Goal: Information Seeking & Learning: Understand process/instructions

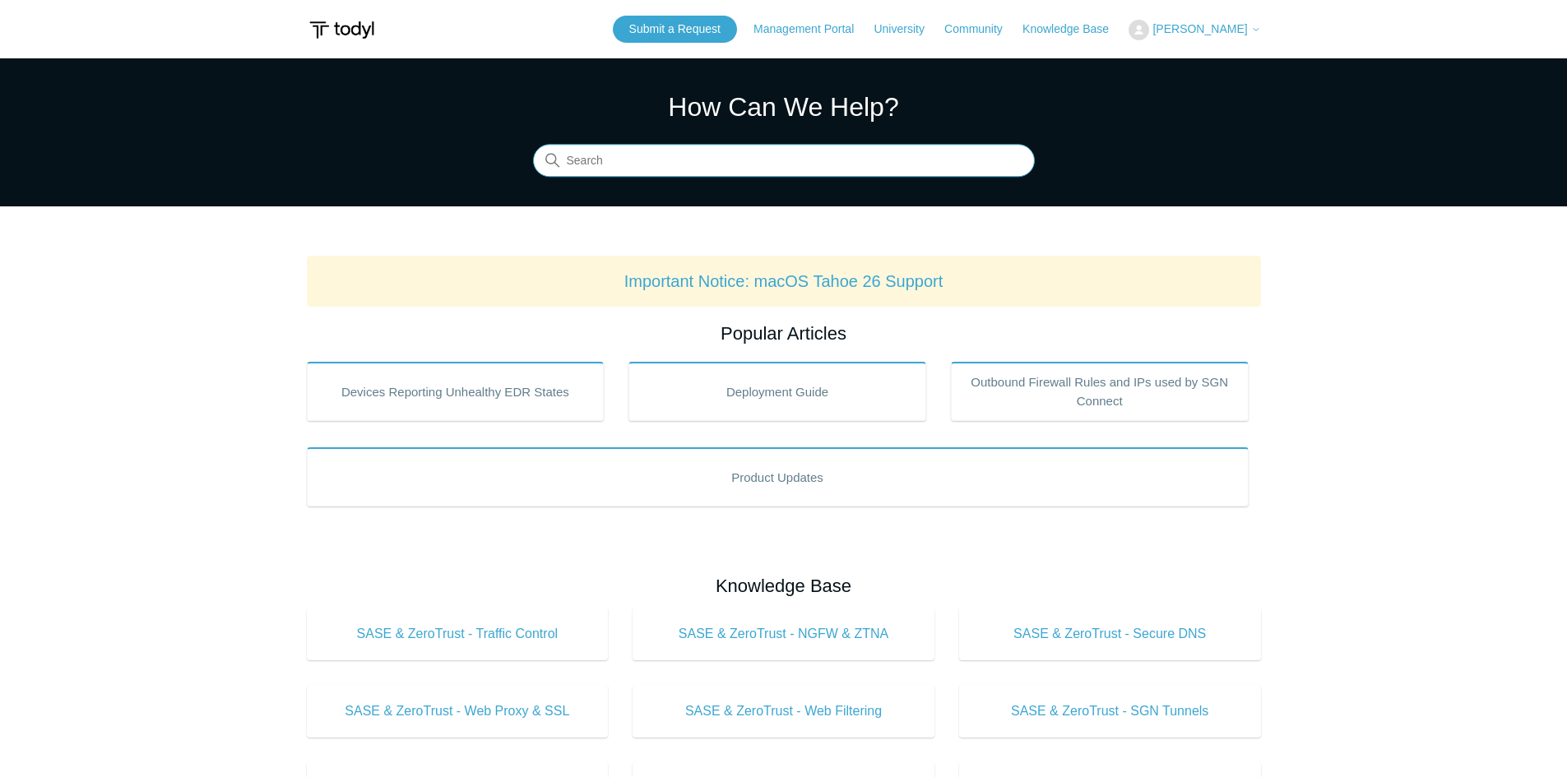
click at [683, 164] on input "Search" at bounding box center [784, 161] width 502 height 33
type input "macos"
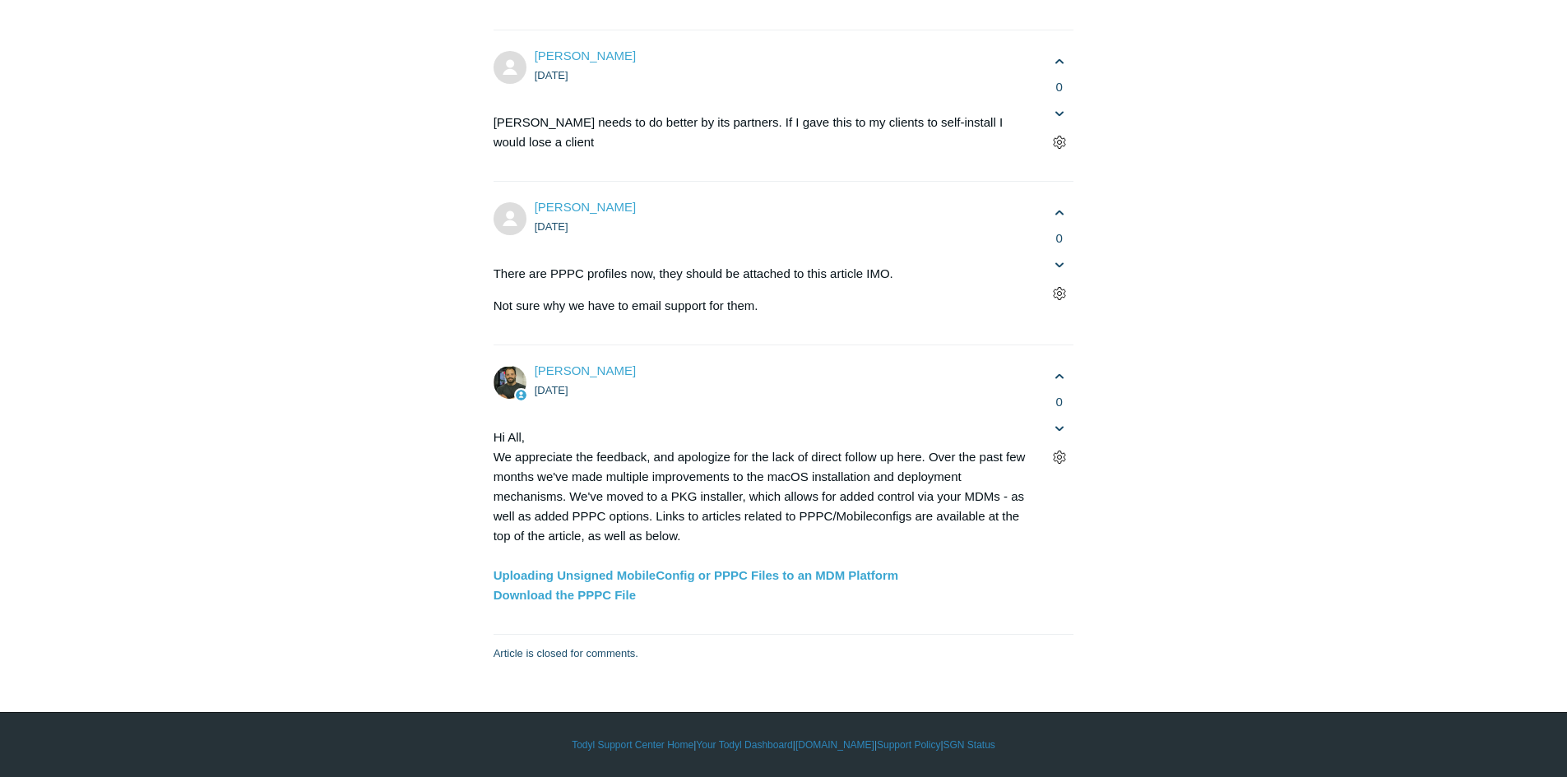
scroll to position [4689, 0]
copy code "/Library/Elastic/Endpoint/elastic-endpoint test install"
drag, startPoint x: 955, startPoint y: 402, endPoint x: 585, endPoint y: 405, distance: 370.2
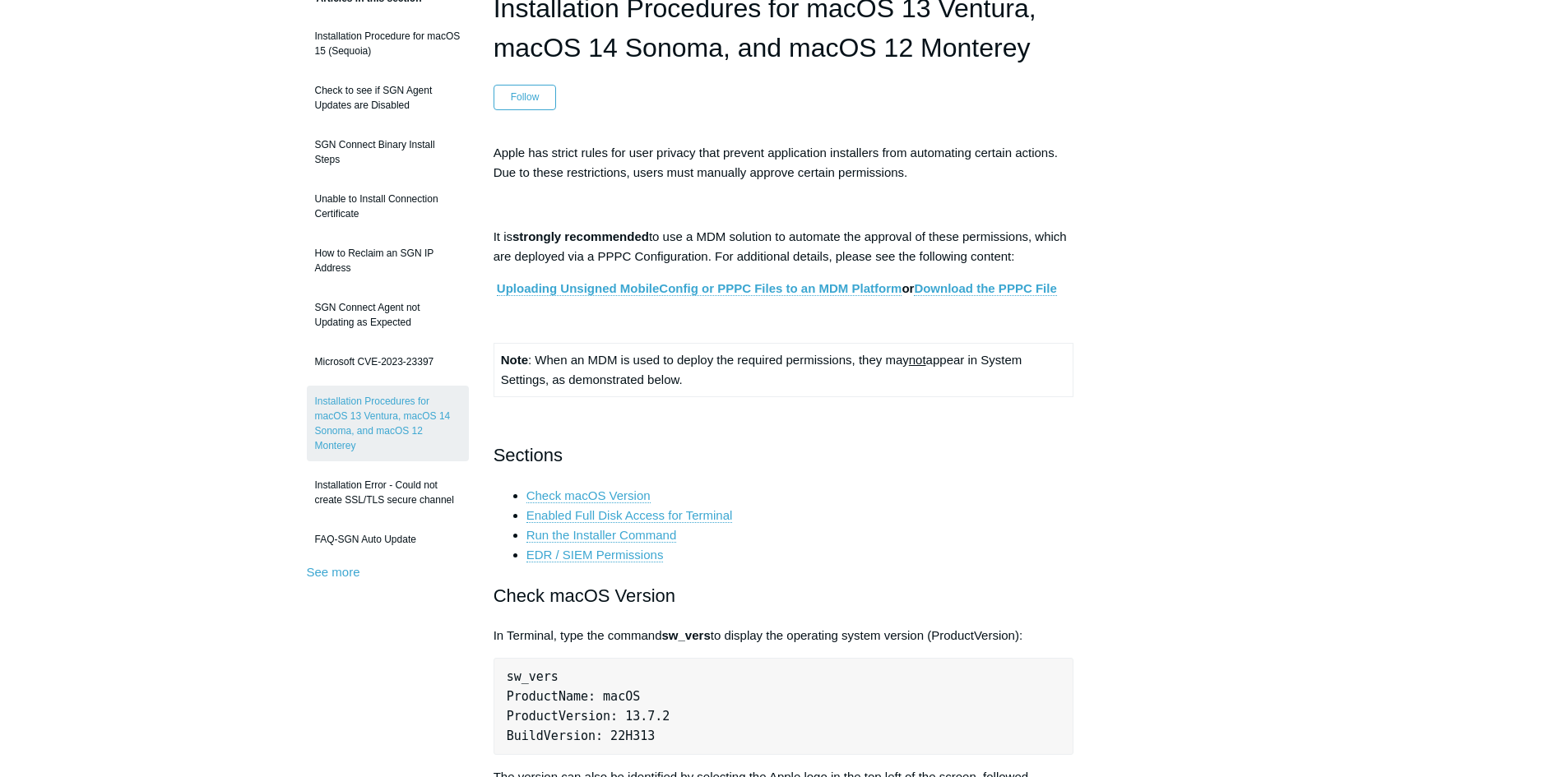
scroll to position [0, 0]
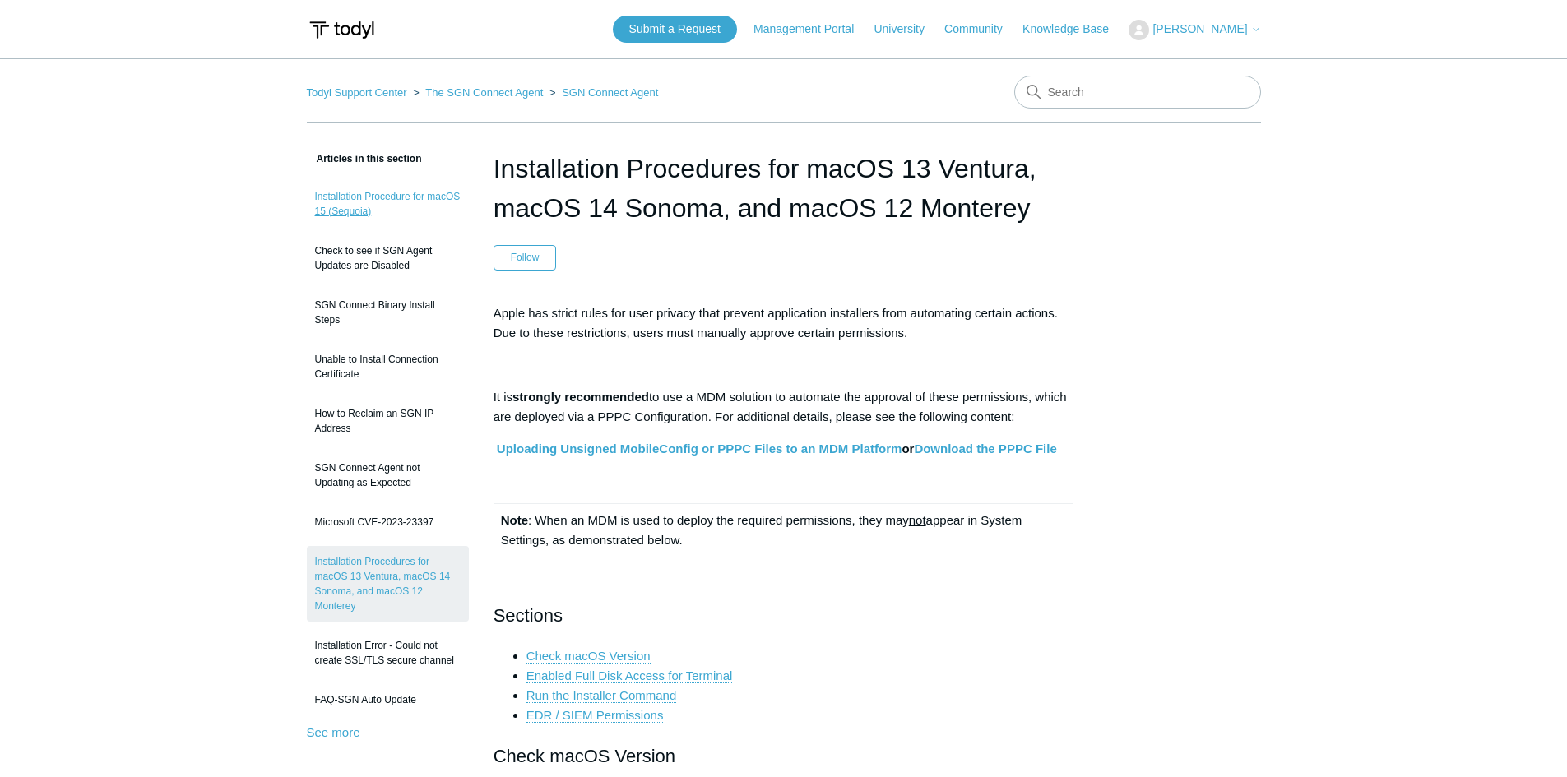
click at [342, 193] on link "Installation Procedure for macOS 15 (Sequoia)" at bounding box center [388, 204] width 162 height 46
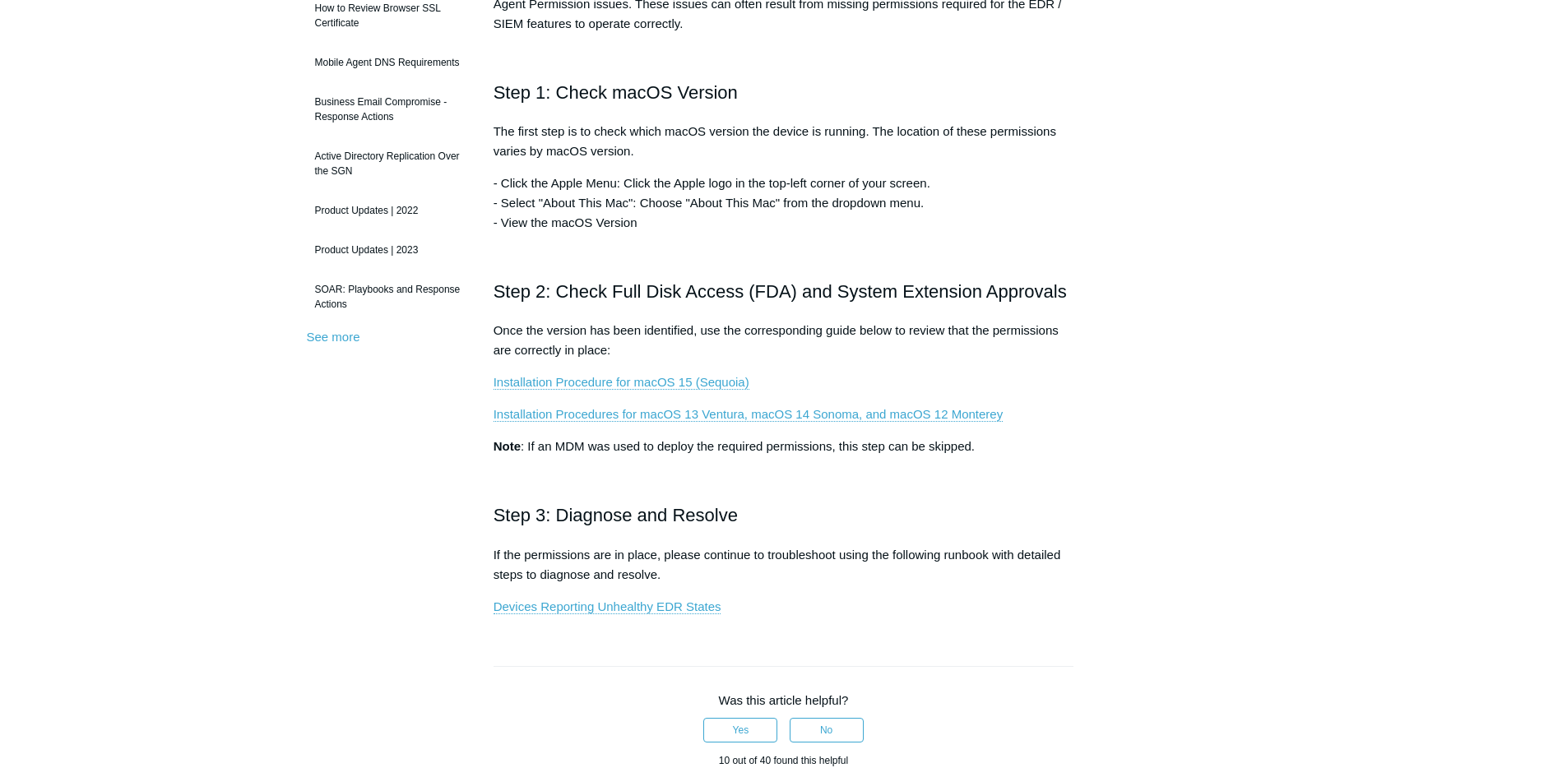
scroll to position [329, 0]
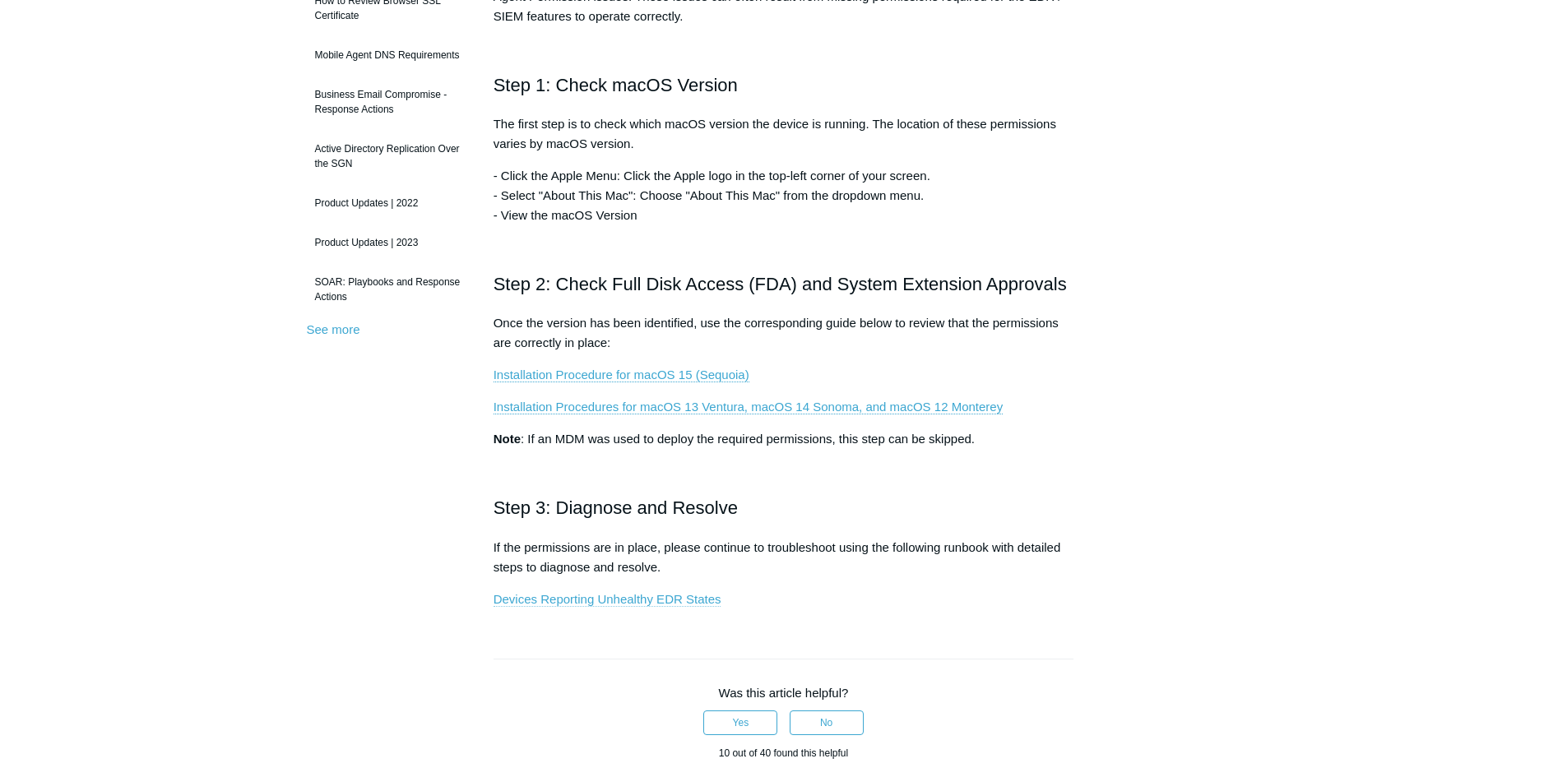
click at [677, 597] on link "Devices Reporting Unhealthy EDR States" at bounding box center [608, 599] width 228 height 15
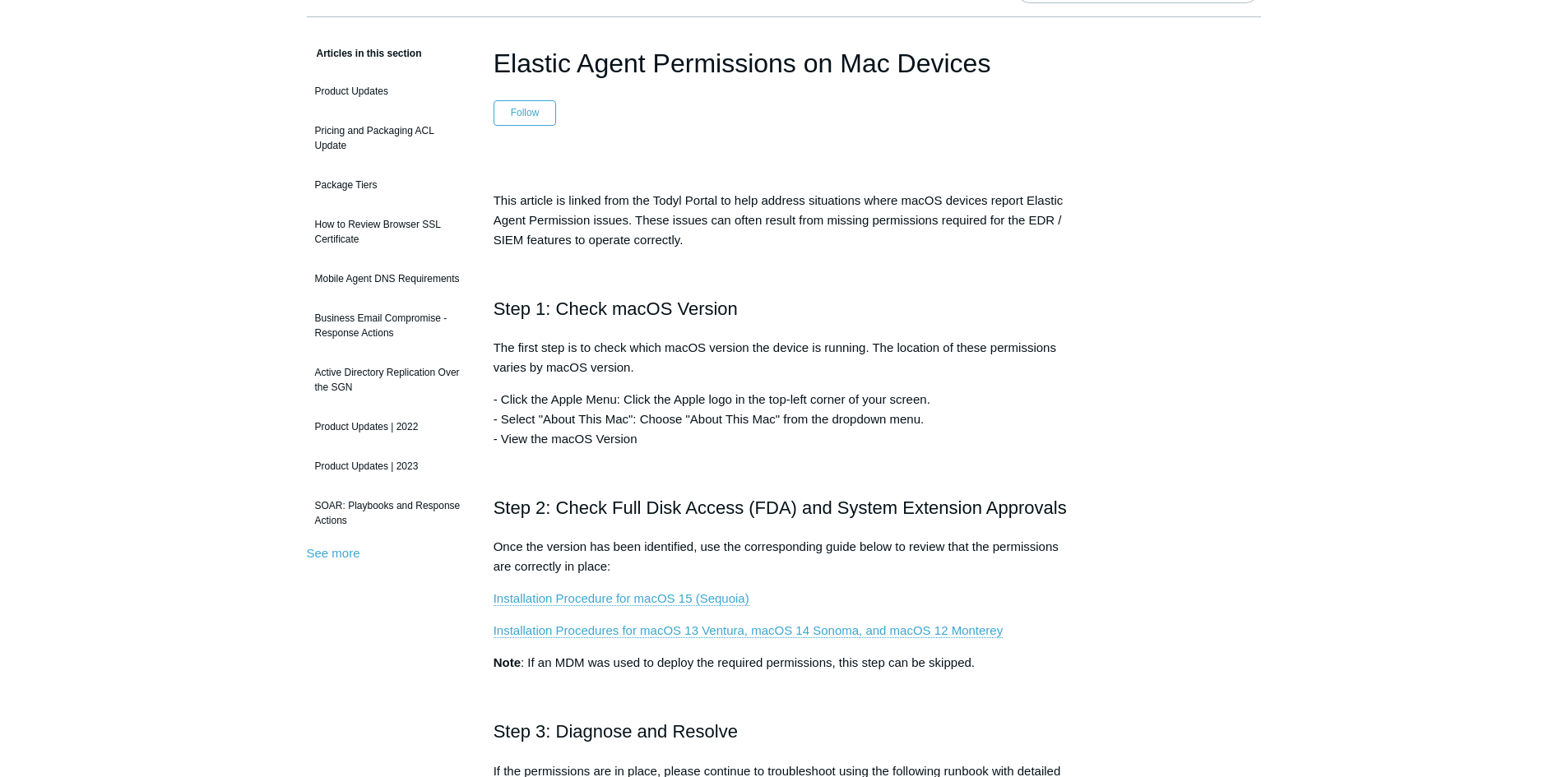
scroll to position [82, 0]
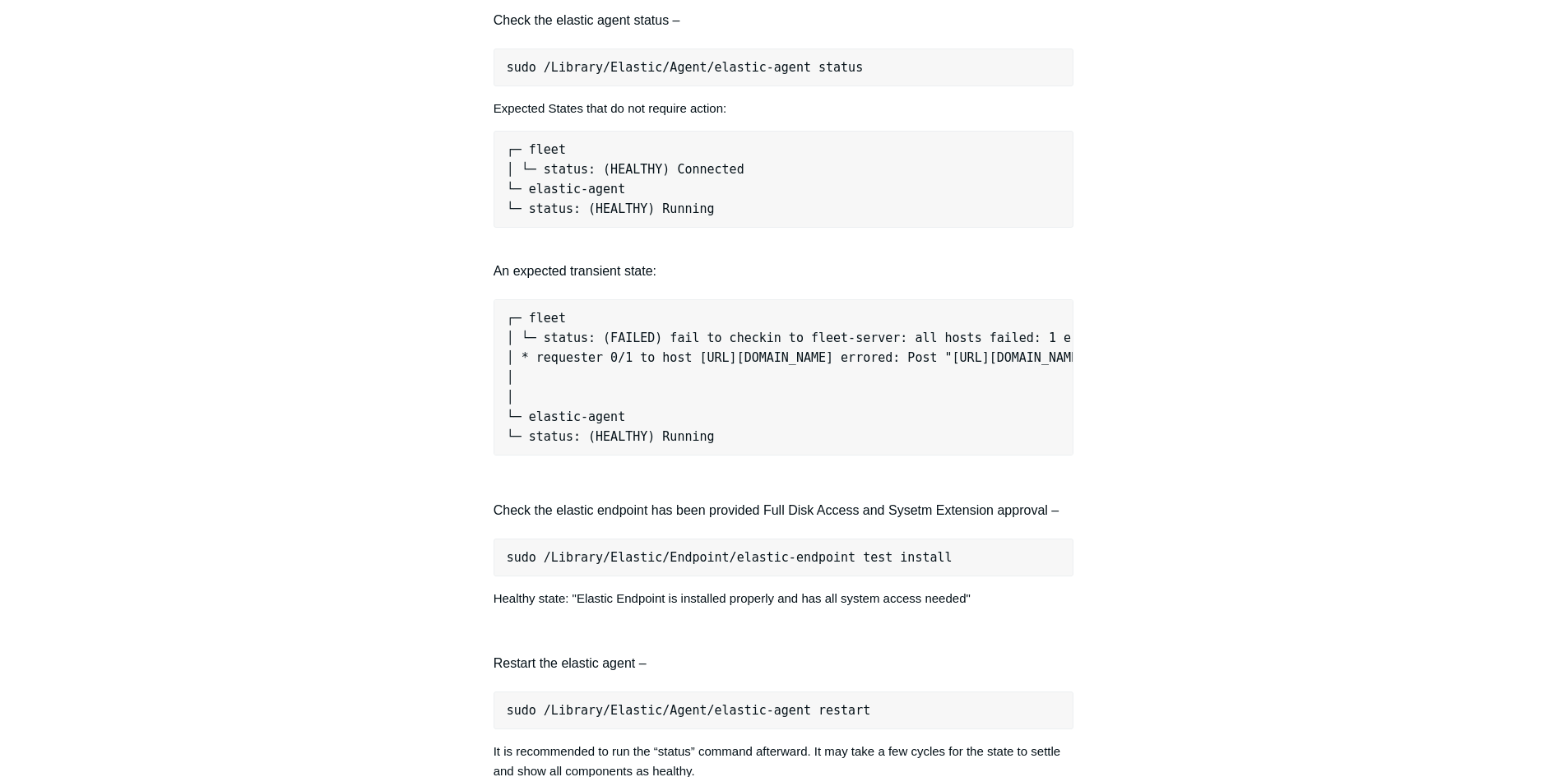
scroll to position [1399, 0]
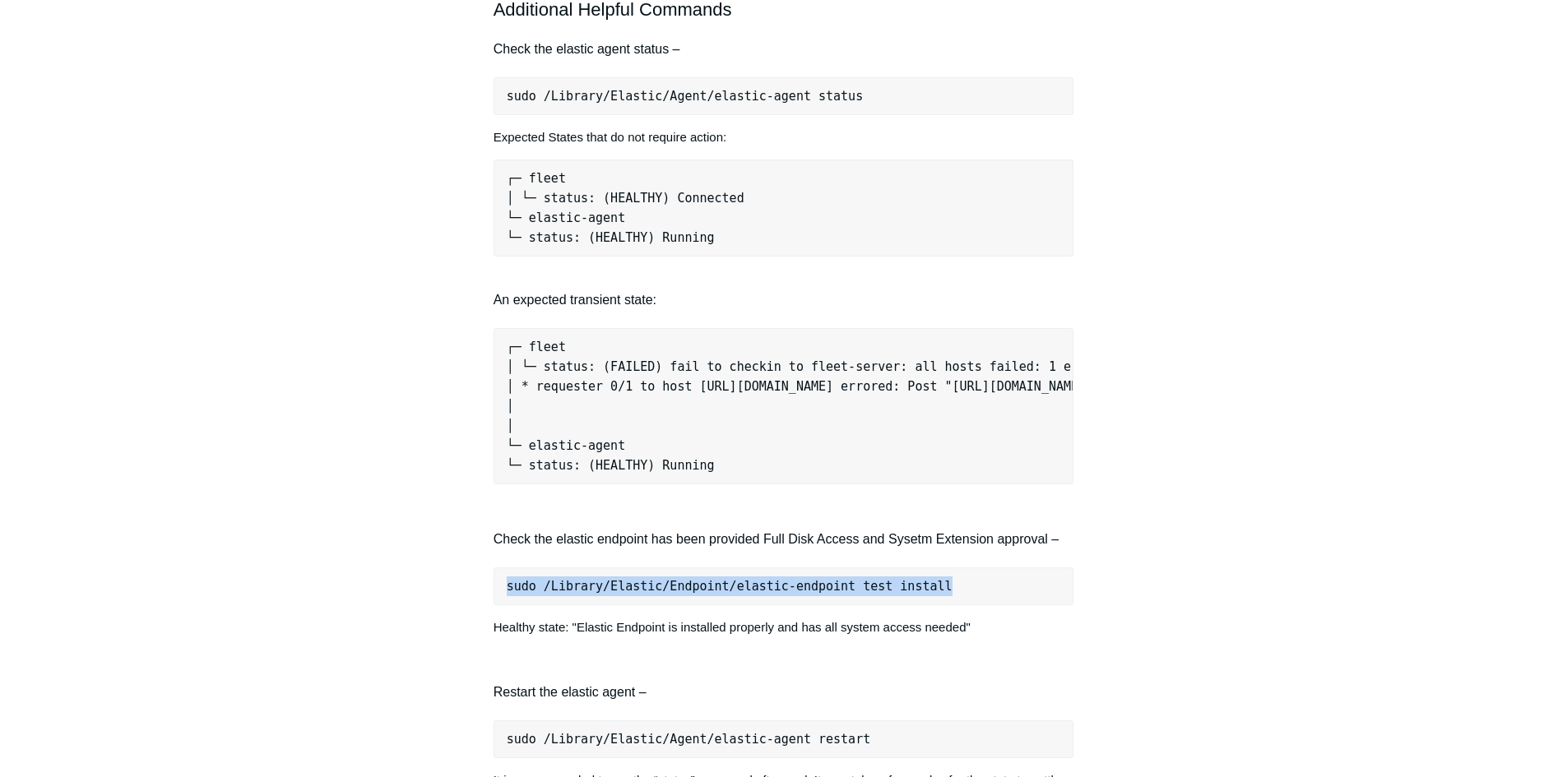
drag, startPoint x: 921, startPoint y: 599, endPoint x: 498, endPoint y: 578, distance: 424.2
click at [498, 578] on div "The following is a guide to help determine what action may be required to recov…" at bounding box center [784, 207] width 581 height 2684
copy pre "sudo /Library/Elastic/Endpoint/elastic-endpoint test install"
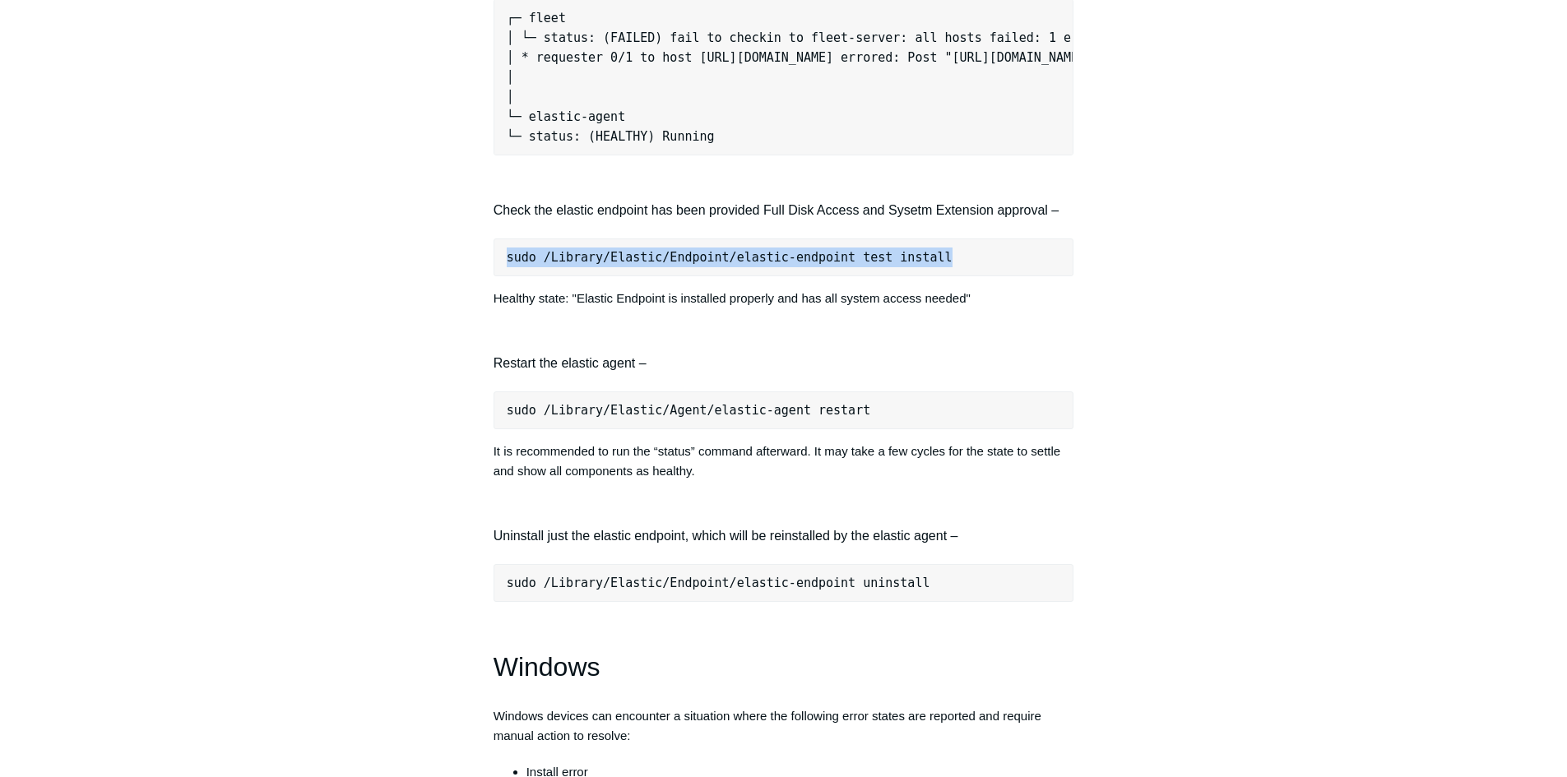
scroll to position [1810, 0]
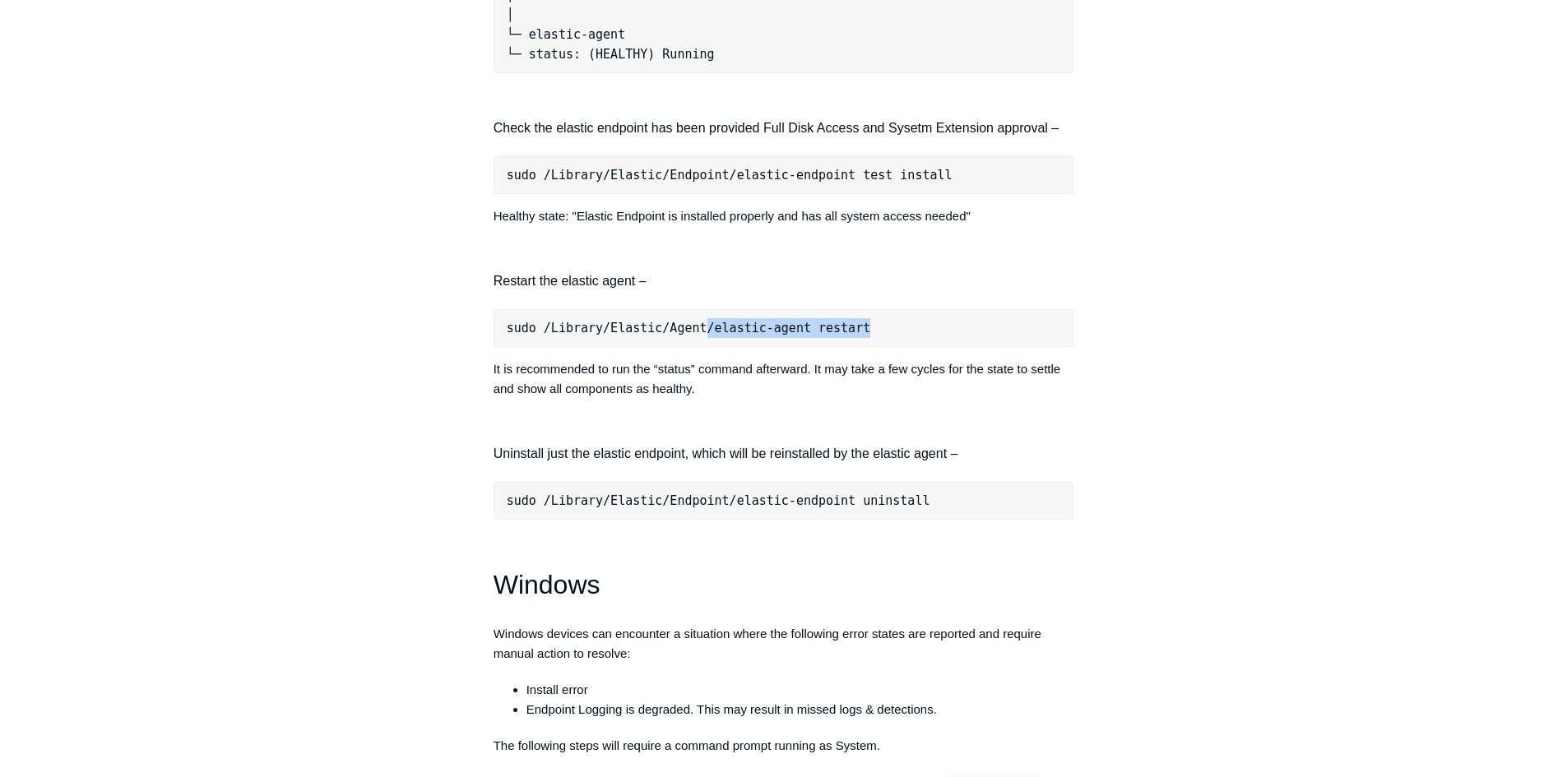
drag, startPoint x: 853, startPoint y: 337, endPoint x: 691, endPoint y: 336, distance: 162.1
click at [691, 336] on pre "sudo /Library/Elastic/Agent/elastic-agent restart" at bounding box center [784, 328] width 581 height 38
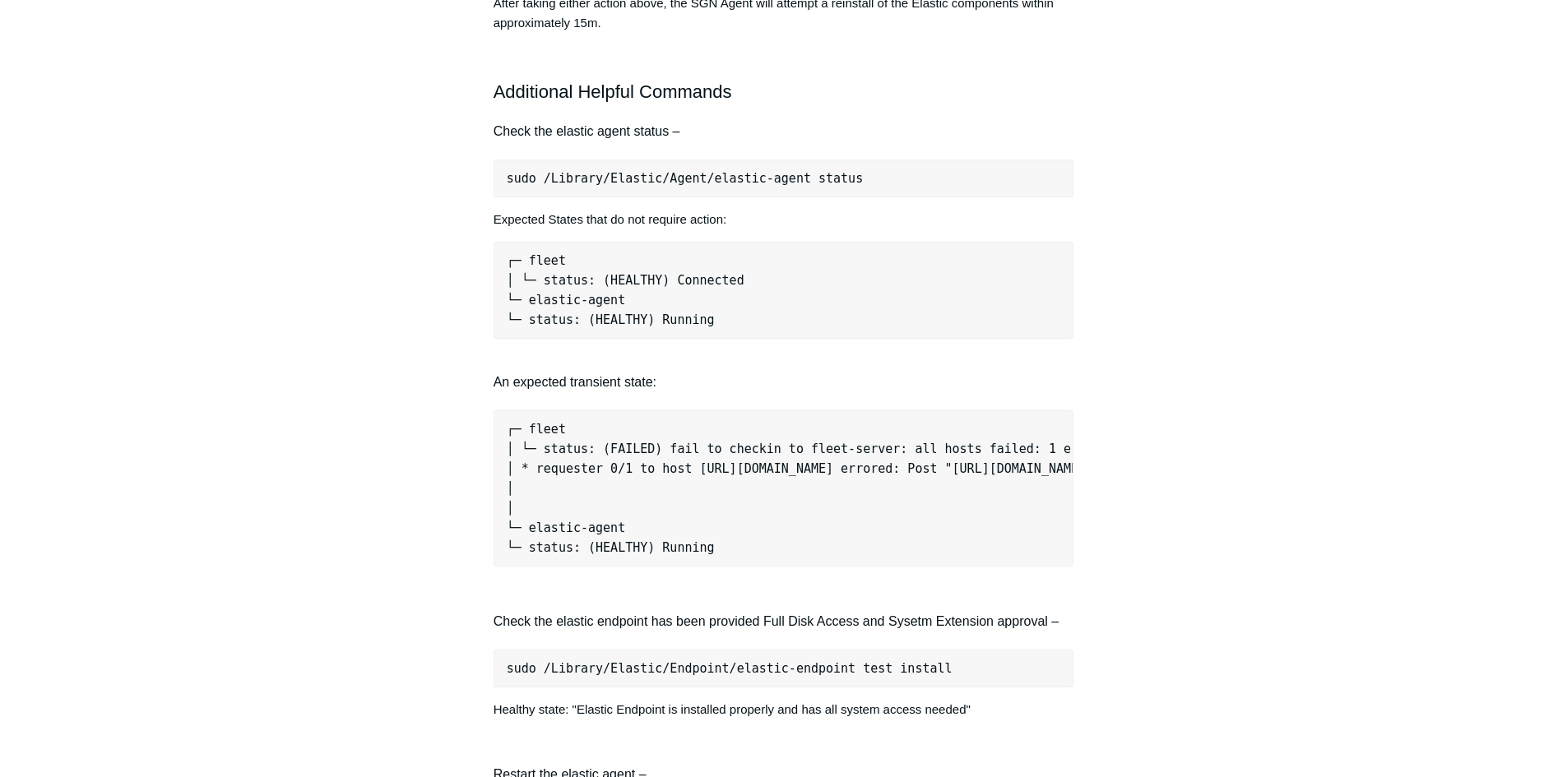
scroll to position [1234, 0]
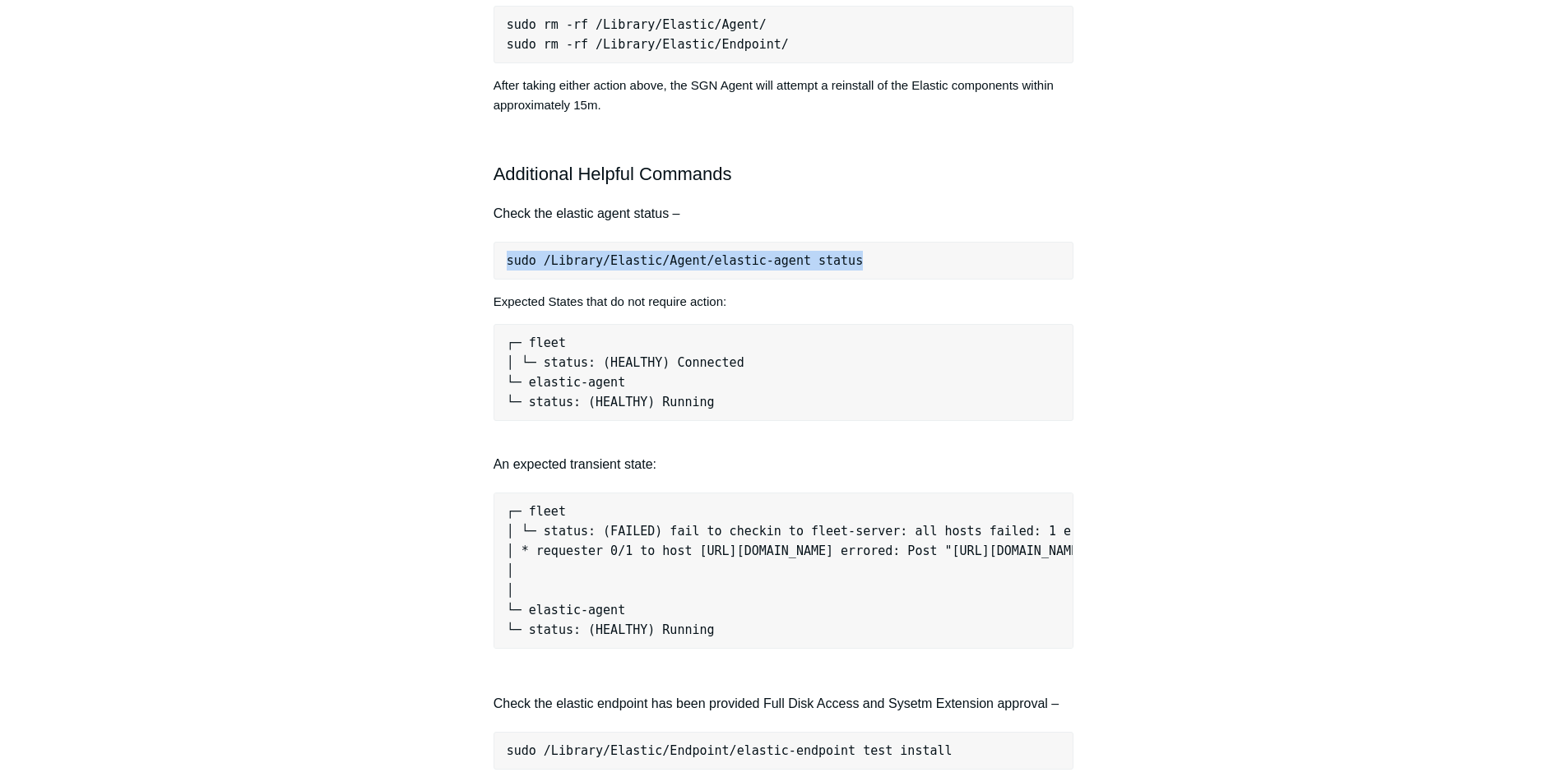
drag, startPoint x: 850, startPoint y: 273, endPoint x: 503, endPoint y: 267, distance: 347.2
click at [503, 267] on pre "sudo /Library/Elastic/Agent/elastic-agent status" at bounding box center [784, 261] width 581 height 38
copy pre "sudo /Library/Elastic/Agent/elastic-agent status"
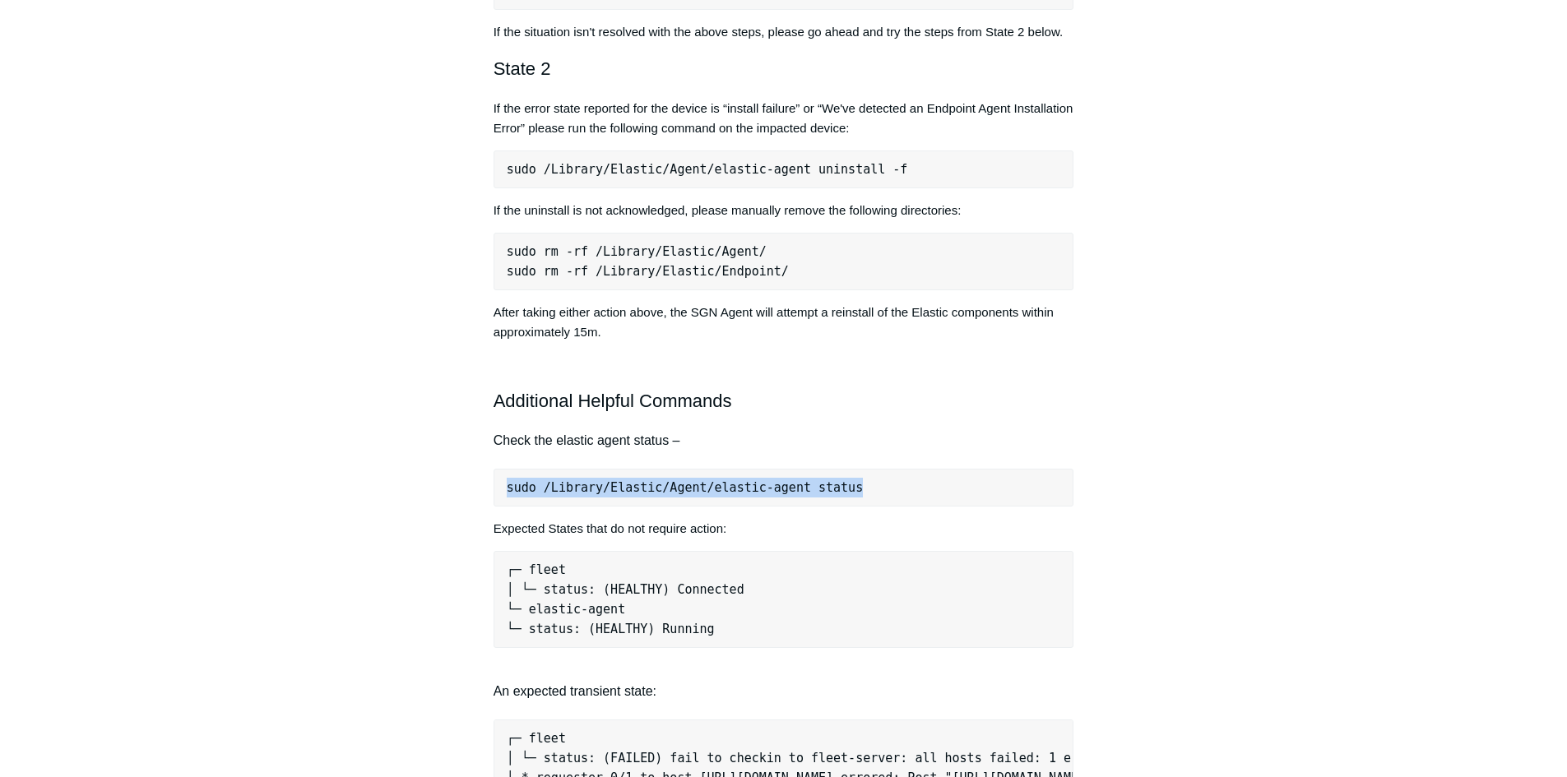
scroll to position [987, 0]
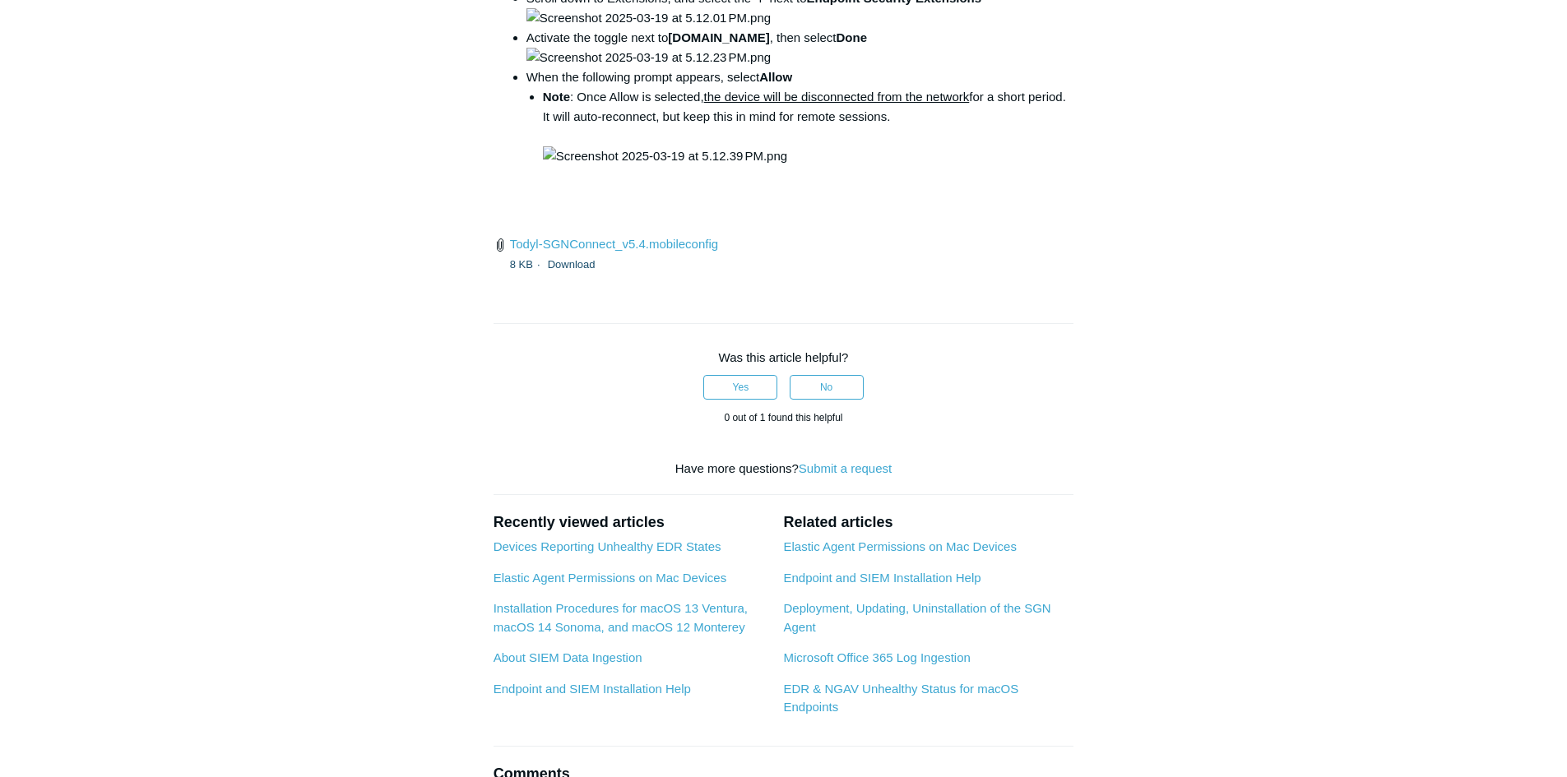
scroll to position [2386, 0]
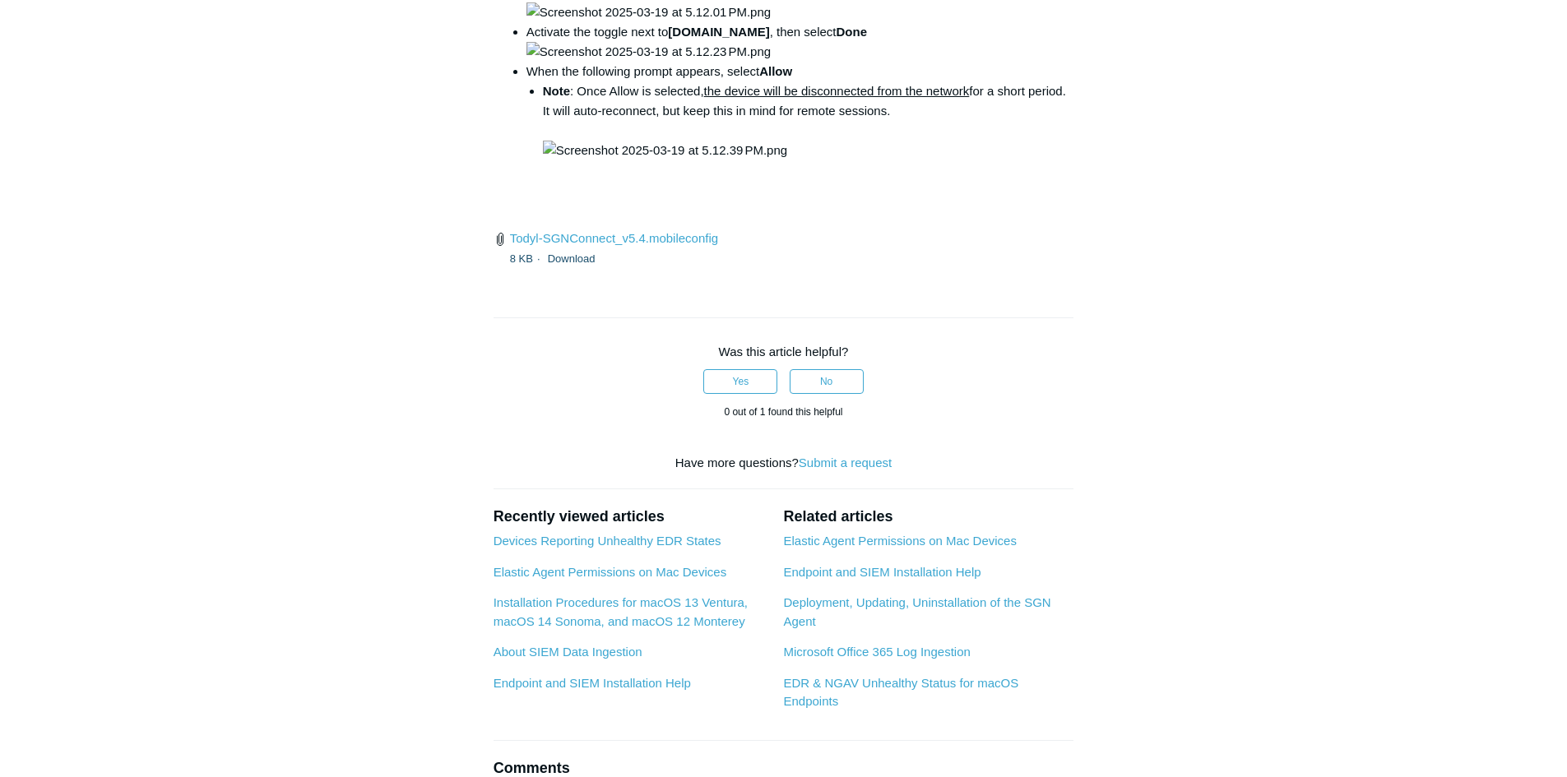
drag, startPoint x: 730, startPoint y: 374, endPoint x: 784, endPoint y: 376, distance: 54.3
drag, startPoint x: 726, startPoint y: 375, endPoint x: 975, endPoint y: 380, distance: 249.3
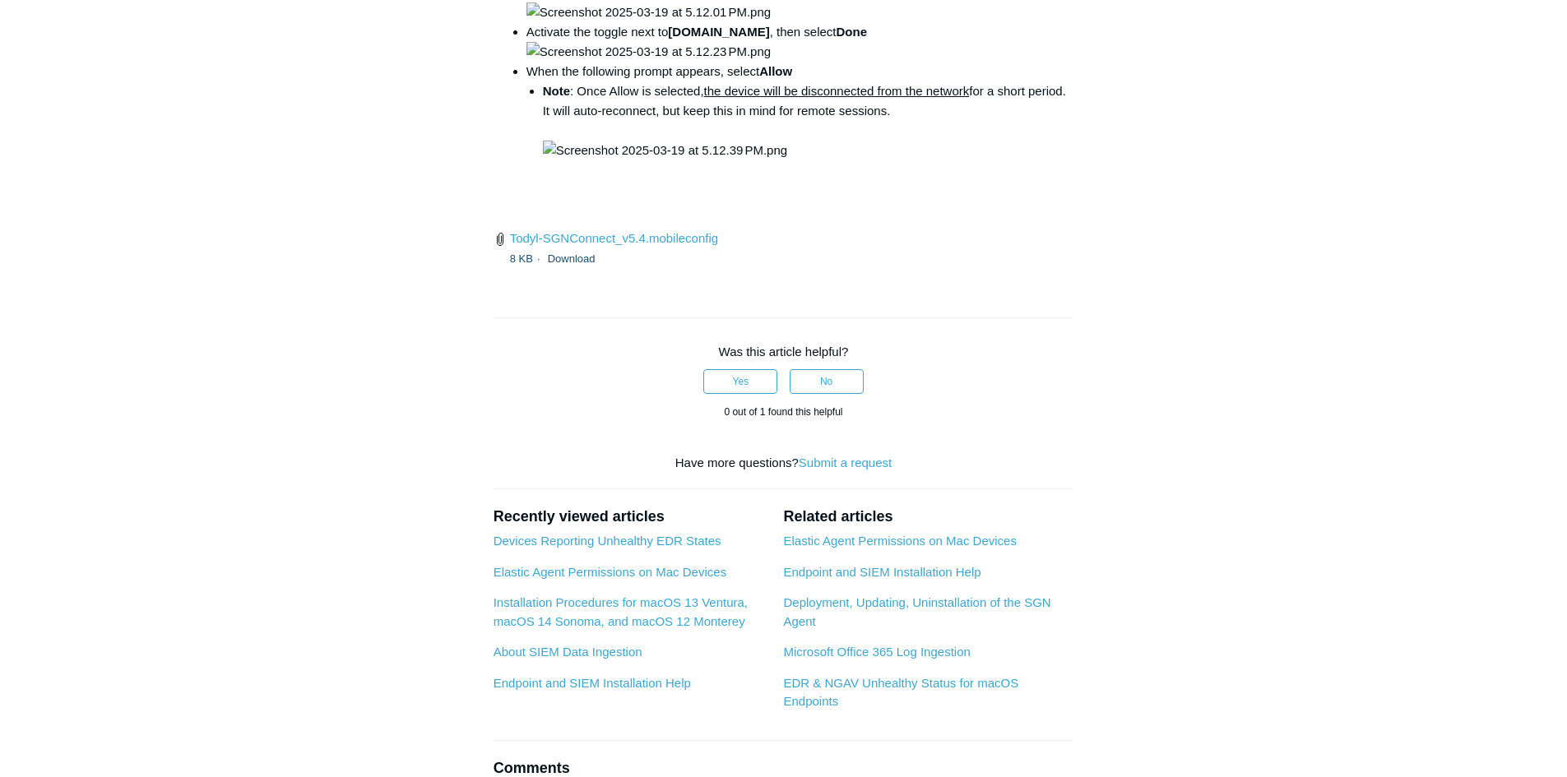
copy code "open /Library/PrivilegedHelperTools/"
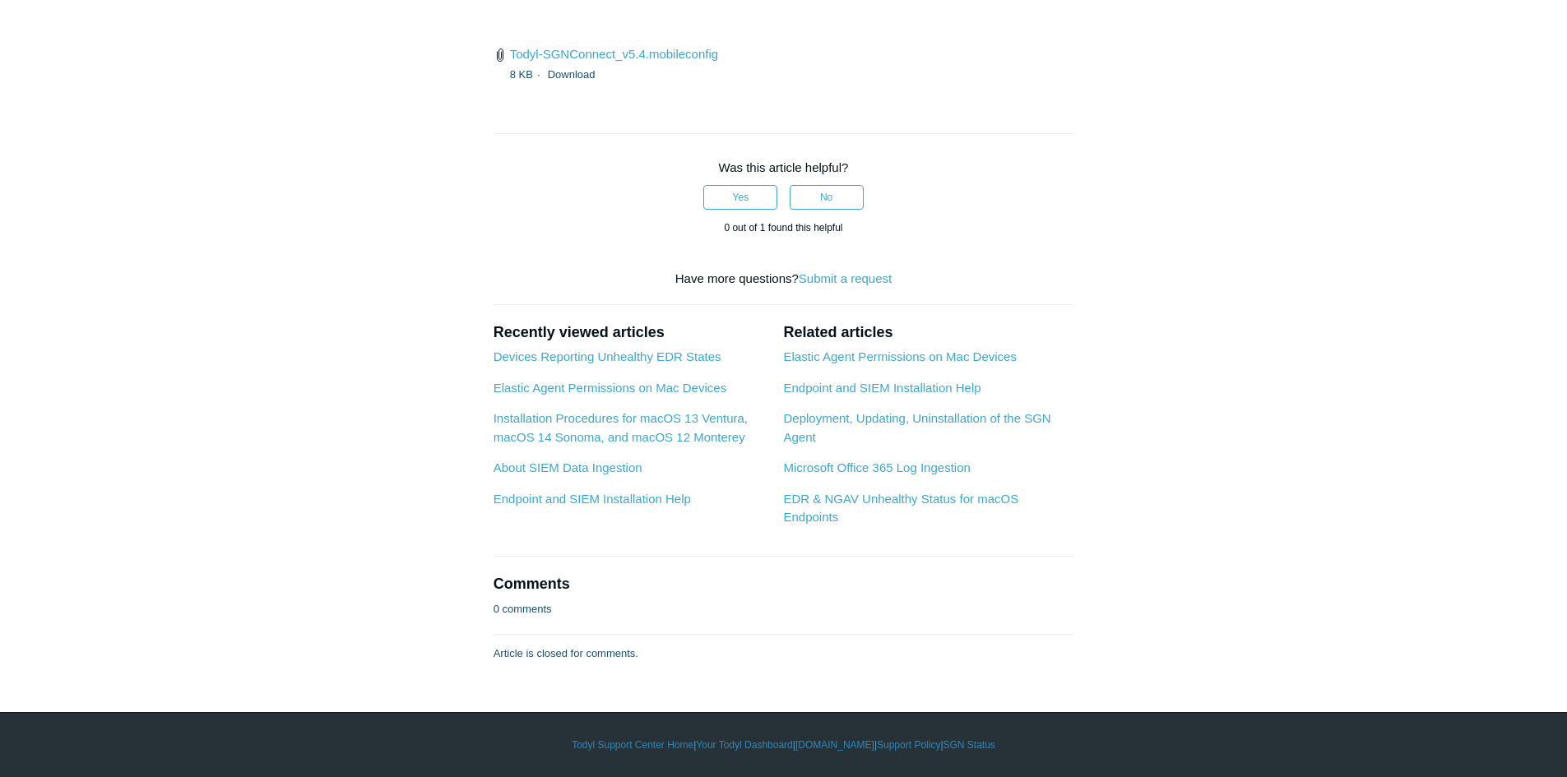
scroll to position [4772, 0]
